Goal: Task Accomplishment & Management: Manage account settings

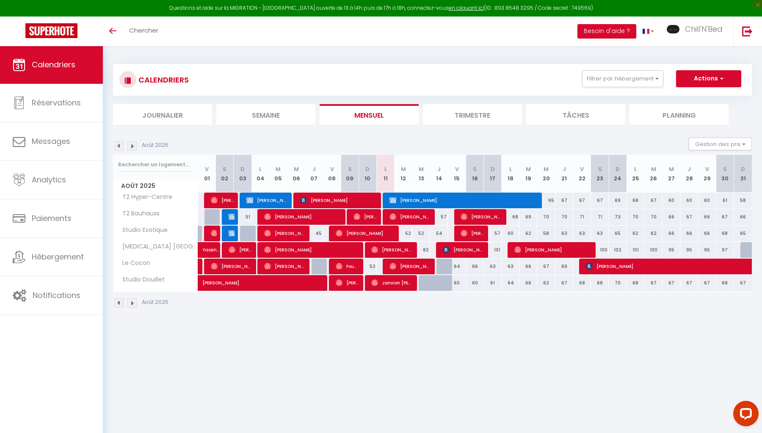
click at [455, 117] on li "Trimestre" at bounding box center [472, 114] width 99 height 21
select select
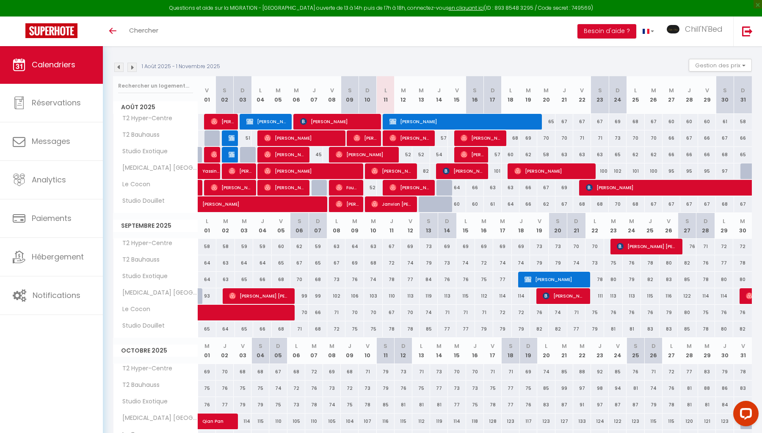
scroll to position [81, 0]
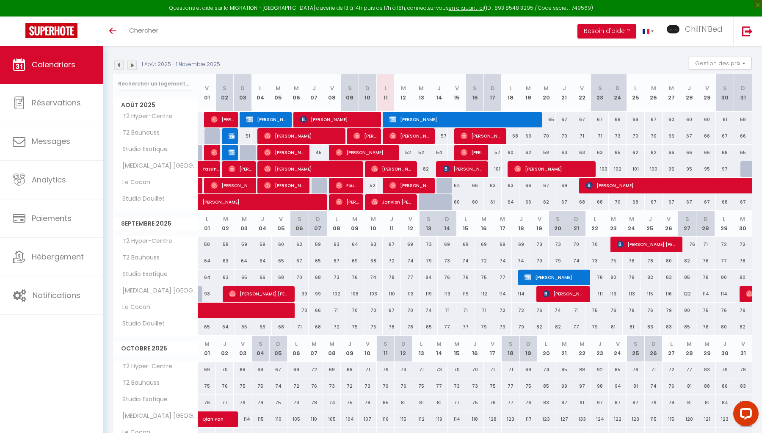
click at [746, 168] on div at bounding box center [750, 169] width 18 height 16
type input "93"
select select "1"
type input "Dim 31 Août 2025"
type input "Lun 01 Septembre 2025"
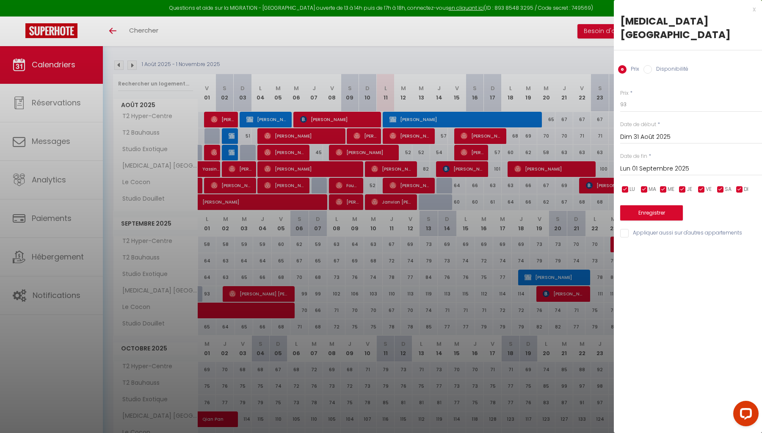
click at [653, 65] on label "Disponibilité" at bounding box center [670, 69] width 36 height 9
click at [652, 65] on input "Disponibilité" at bounding box center [648, 69] width 8 height 8
radio input "true"
radio input "false"
click at [656, 206] on button "Enregistrer" at bounding box center [652, 213] width 63 height 15
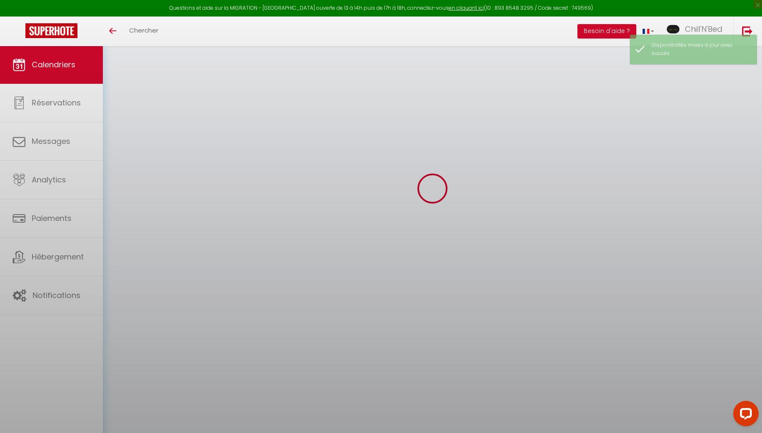
scroll to position [46, 0]
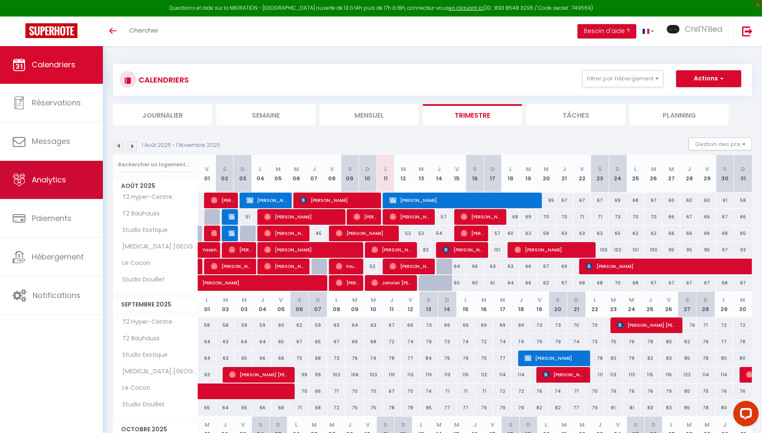
click at [68, 180] on link "Analytics" at bounding box center [51, 180] width 103 height 38
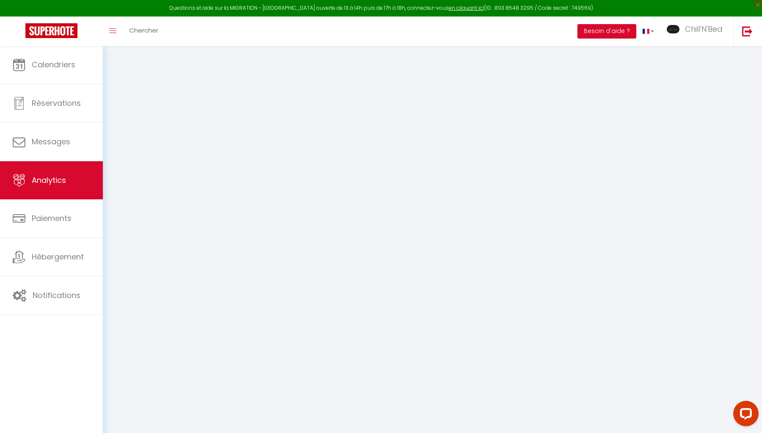
select select "2025"
select select "8"
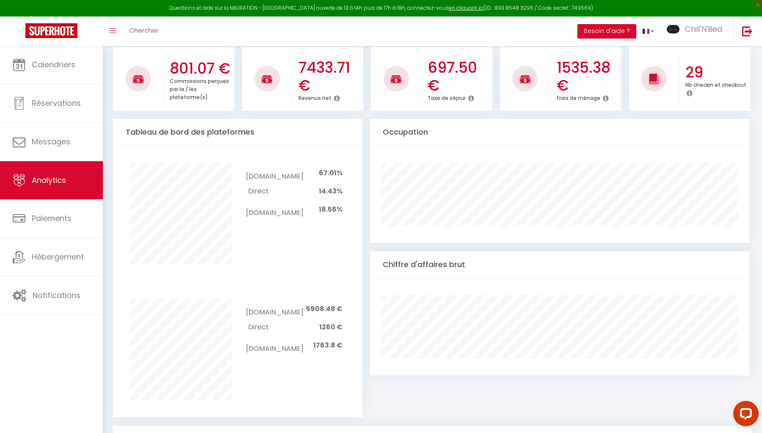
scroll to position [304, 0]
